Goal: Information Seeking & Learning: Learn about a topic

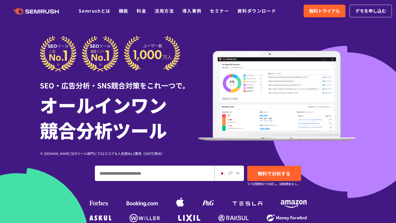
click at [118, 10] on ul "Semrushとは 機能 料金 活用方法 導入事例 セミナー 資料ダウンロード" at bounding box center [182, 10] width 206 height 7
click at [122, 10] on link "機能" at bounding box center [124, 10] width 10 height 7
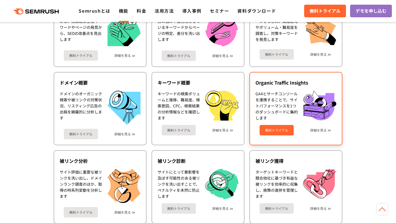
scroll to position [139, 0]
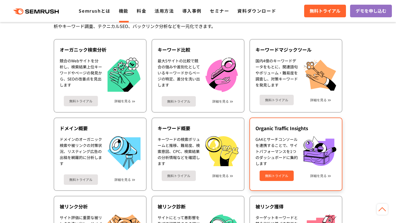
click at [286, 134] on div "Organic Traffic Insights GA4とサーチコンソールを連携することで、サイトパフォーマンスを1つのダッシュボードに集約します 無料トライ…" at bounding box center [295, 154] width 93 height 73
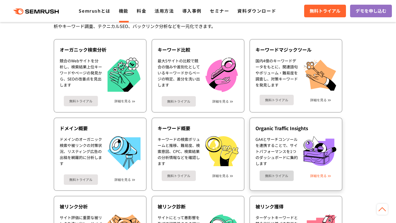
click at [318, 176] on link "詳細を見る" at bounding box center [318, 176] width 16 height 4
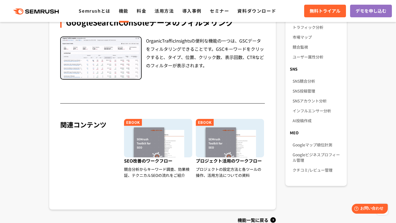
scroll to position [371, 0]
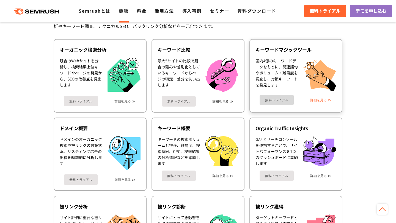
click at [311, 100] on link "詳細を見る" at bounding box center [318, 100] width 16 height 4
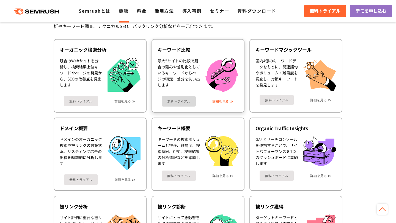
click at [228, 101] on link "詳細を見る" at bounding box center [220, 102] width 16 height 4
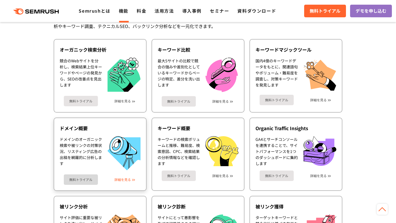
click at [126, 179] on link "詳細を見る" at bounding box center [122, 180] width 16 height 4
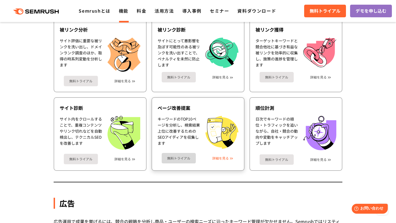
click at [226, 159] on link "詳細を見る" at bounding box center [220, 158] width 16 height 4
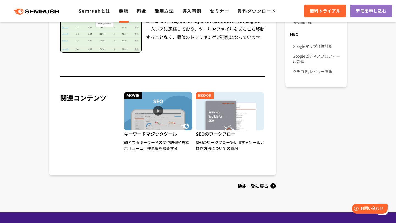
scroll to position [470, 0]
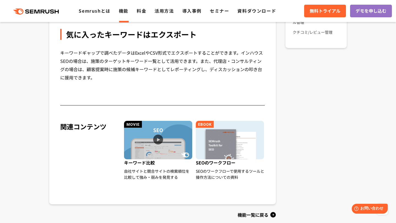
scroll to position [523, 0]
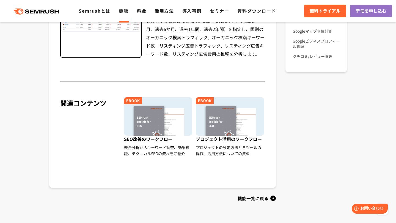
scroll to position [477, 0]
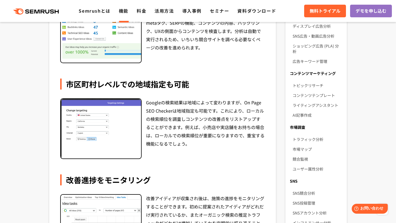
scroll to position [420, 0]
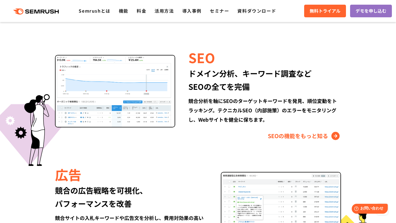
scroll to position [504, 0]
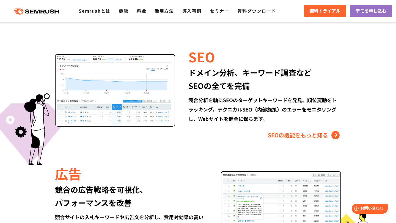
click at [285, 136] on link "SEOの機能をもっと知る" at bounding box center [304, 135] width 73 height 9
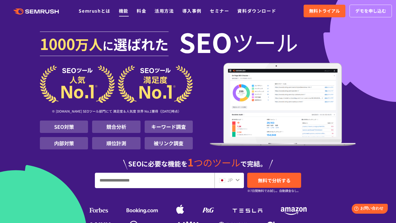
click at [125, 10] on link "機能" at bounding box center [124, 10] width 10 height 7
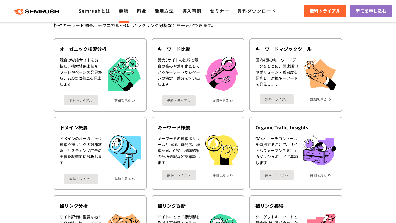
scroll to position [155, 0]
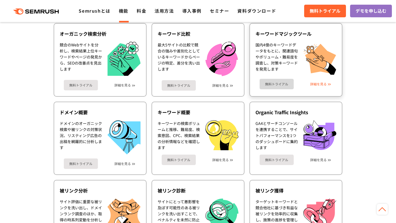
click at [317, 84] on link "詳細を見る" at bounding box center [318, 84] width 16 height 4
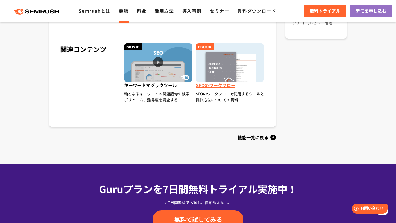
scroll to position [510, 0]
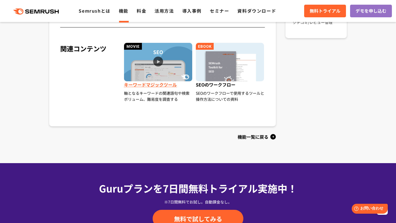
click at [157, 60] on img at bounding box center [158, 62] width 68 height 38
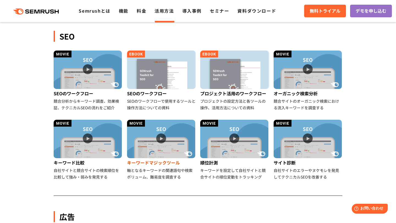
click at [163, 139] on img at bounding box center [161, 139] width 68 height 38
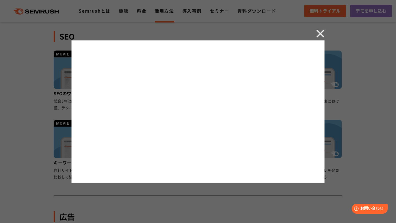
click at [321, 33] on img at bounding box center [320, 33] width 8 height 8
